Goal: Task Accomplishment & Management: Use online tool/utility

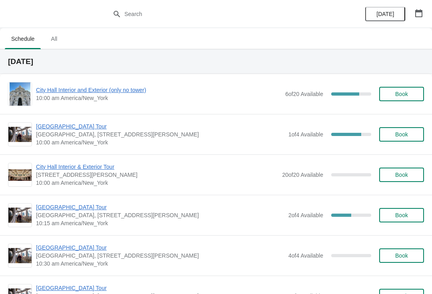
click at [87, 130] on span "[GEOGRAPHIC_DATA] Tour" at bounding box center [160, 126] width 248 height 8
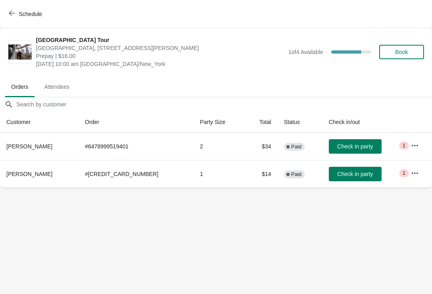
click at [352, 171] on span "Check in party" at bounding box center [355, 174] width 36 height 6
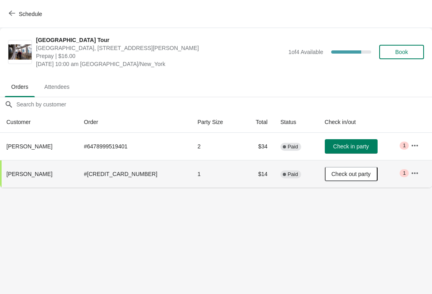
click at [12, 15] on icon "button" at bounding box center [12, 13] width 6 height 5
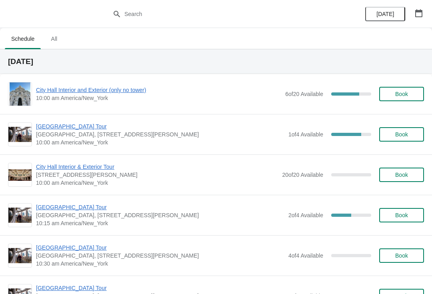
click at [47, 94] on span "City Hall Interior and Exterior (only no tower)" at bounding box center [158, 90] width 245 height 8
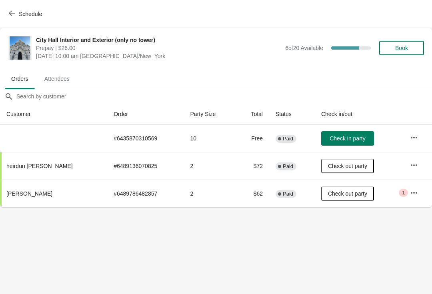
click at [17, 14] on span "Schedule" at bounding box center [26, 14] width 32 height 8
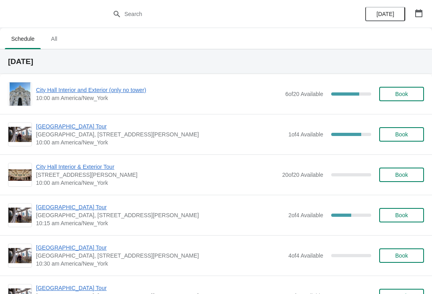
click at [50, 91] on span "City Hall Interior and Exterior (only no tower)" at bounding box center [158, 90] width 245 height 8
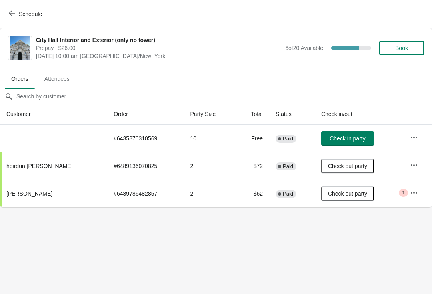
click at [339, 145] on button "Check in party" at bounding box center [347, 138] width 53 height 14
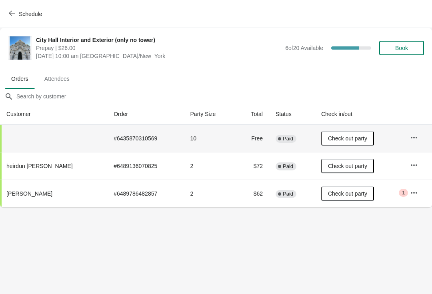
click at [19, 17] on span "Schedule" at bounding box center [30, 14] width 23 height 6
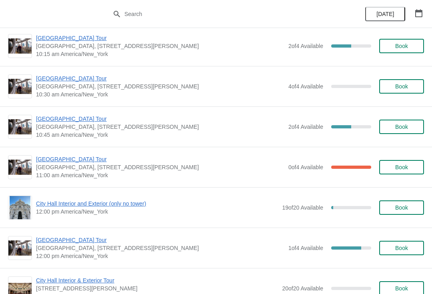
scroll to position [170, 0]
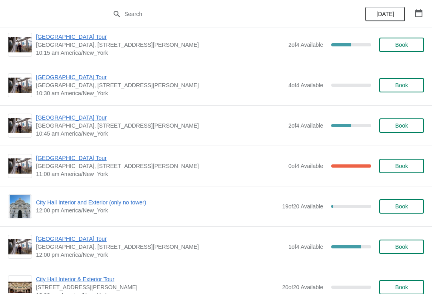
click at [81, 162] on span "[GEOGRAPHIC_DATA] Tour" at bounding box center [160, 158] width 248 height 8
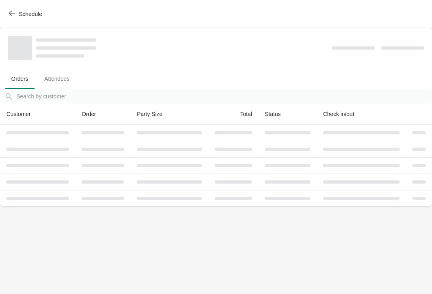
scroll to position [0, 0]
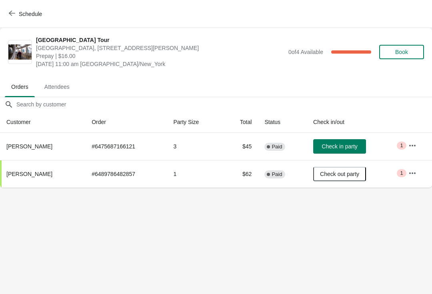
click at [16, 12] on span "Schedule" at bounding box center [26, 14] width 32 height 8
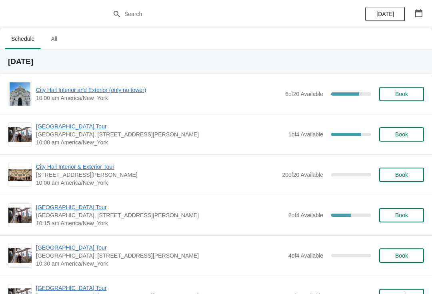
click at [53, 210] on span "[GEOGRAPHIC_DATA] Tour" at bounding box center [160, 207] width 248 height 8
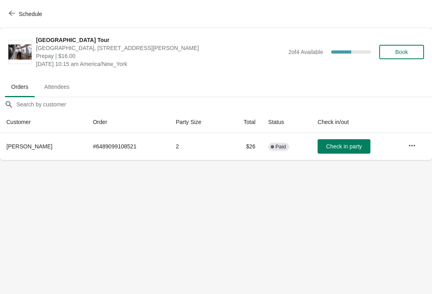
click at [354, 147] on span "Check in party" at bounding box center [344, 146] width 36 height 6
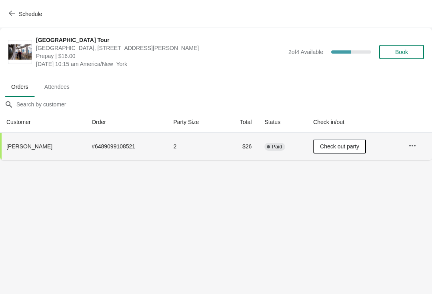
click at [6, 16] on button "Schedule" at bounding box center [26, 14] width 44 height 14
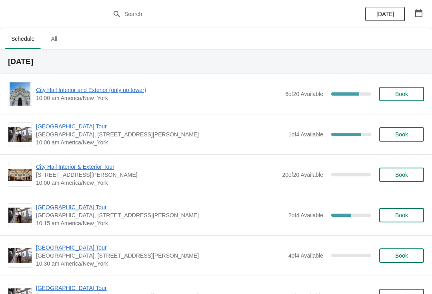
click at [78, 126] on span "[GEOGRAPHIC_DATA] Tour" at bounding box center [160, 126] width 248 height 8
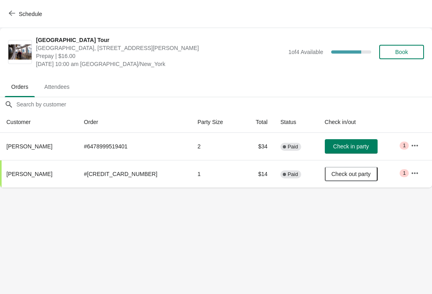
click at [346, 145] on span "Check in party" at bounding box center [351, 146] width 36 height 6
click at [11, 28] on div "Schedule" at bounding box center [216, 14] width 432 height 28
click at [20, 16] on span "Schedule" at bounding box center [30, 14] width 23 height 6
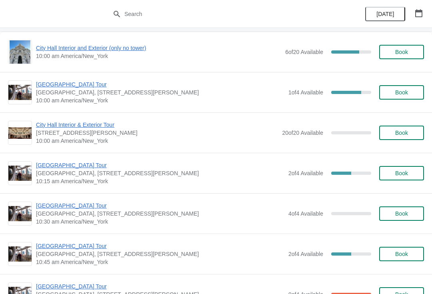
scroll to position [42, 0]
